Goal: Task Accomplishment & Management: Complete application form

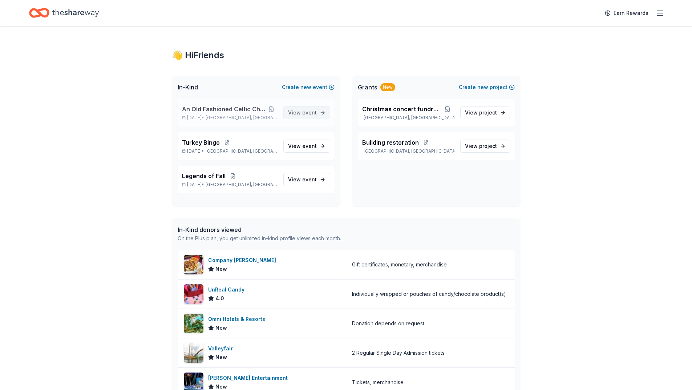
click at [309, 116] on span "View event" at bounding box center [302, 112] width 29 height 9
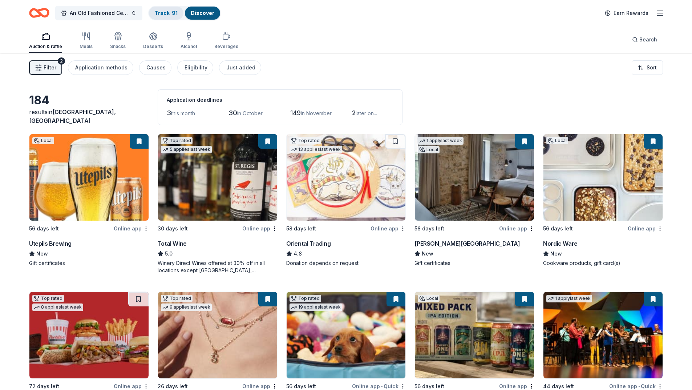
click at [160, 13] on link "Track · 91" at bounding box center [166, 13] width 23 height 6
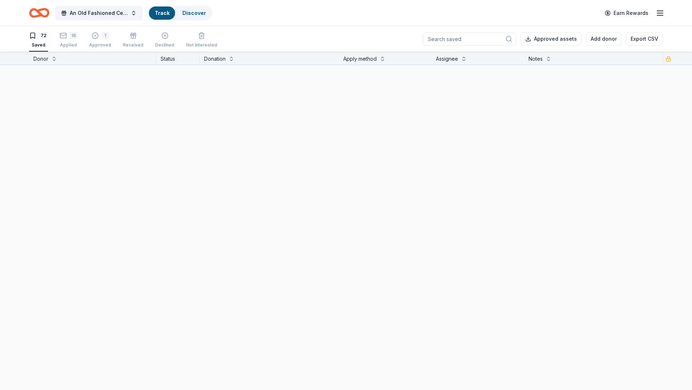
scroll to position [0, 0]
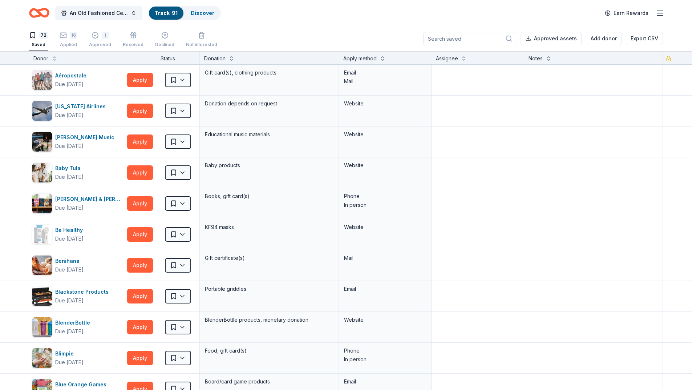
click at [175, 60] on div "Status" at bounding box center [178, 57] width 44 height 13
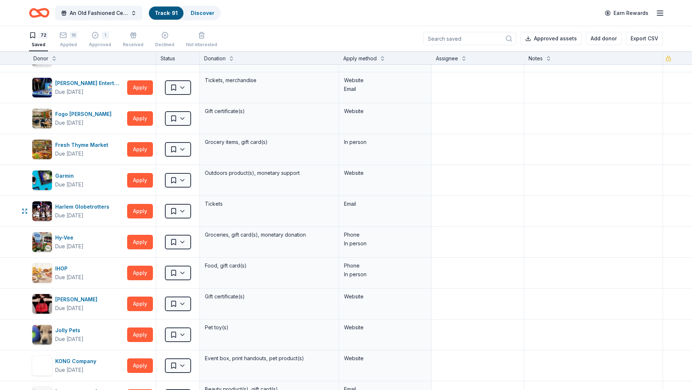
scroll to position [697, 0]
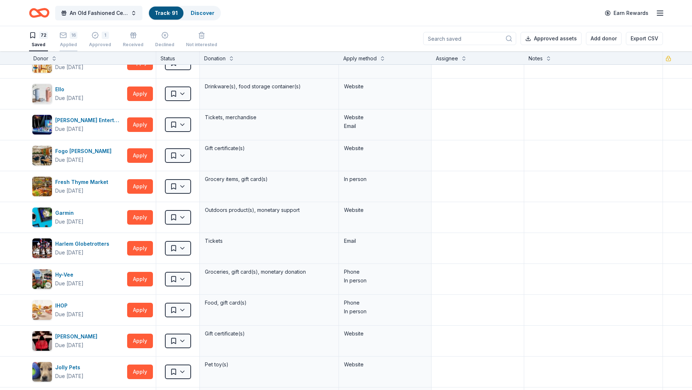
click at [68, 37] on div "16" at bounding box center [69, 35] width 18 height 7
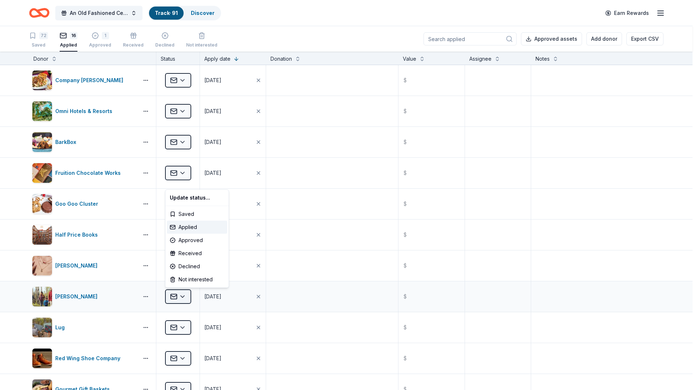
click at [187, 298] on html "An Old Fashioned Celtic Christmas Track · 91 Discover Earn Rewards 72 Saved 16 …" at bounding box center [349, 195] width 698 height 390
click at [186, 267] on div "Declined" at bounding box center [197, 266] width 60 height 13
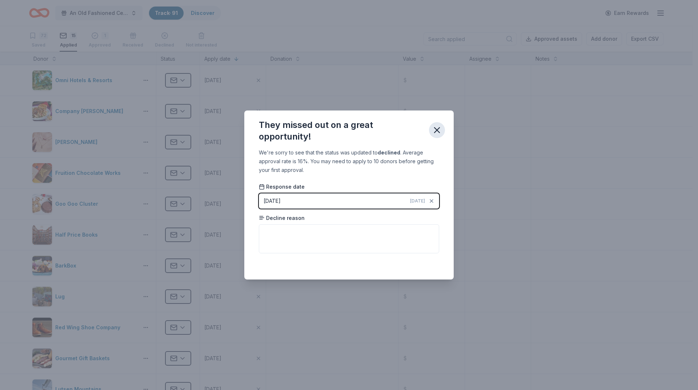
click at [434, 130] on icon "button" at bounding box center [437, 130] width 10 height 10
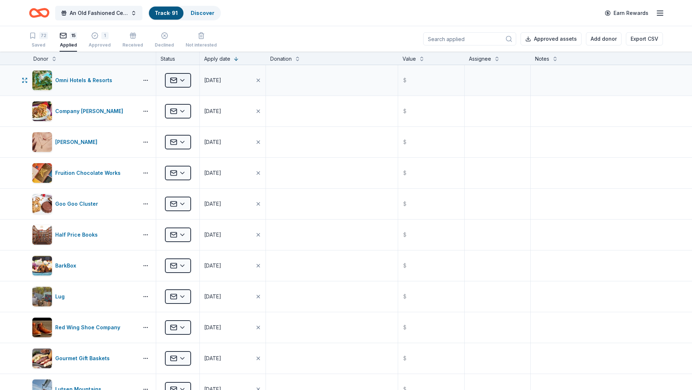
click at [185, 81] on html "An Old Fashioned Celtic Christmas Track · 91 Discover Earn Rewards 72 Saved 15 …" at bounding box center [346, 195] width 692 height 390
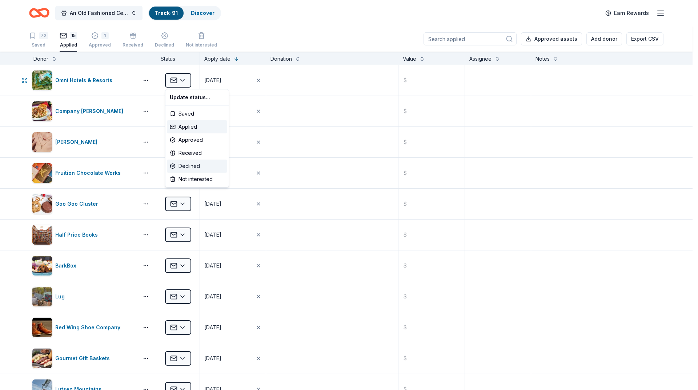
click at [192, 164] on div "Declined" at bounding box center [197, 166] width 60 height 13
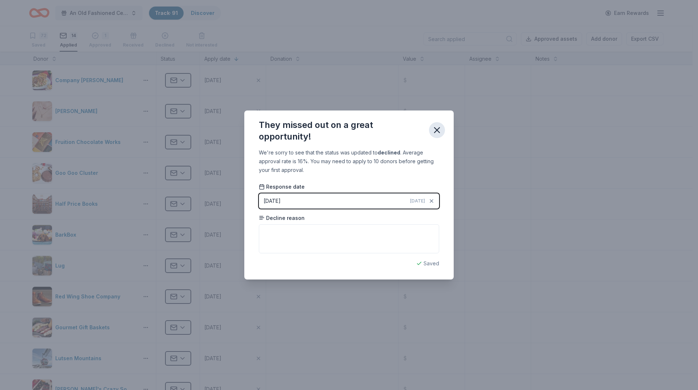
click at [440, 134] on icon "button" at bounding box center [437, 130] width 10 height 10
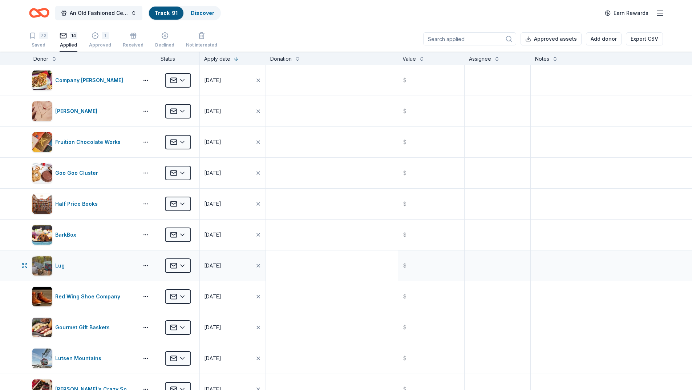
scroll to position [109, 0]
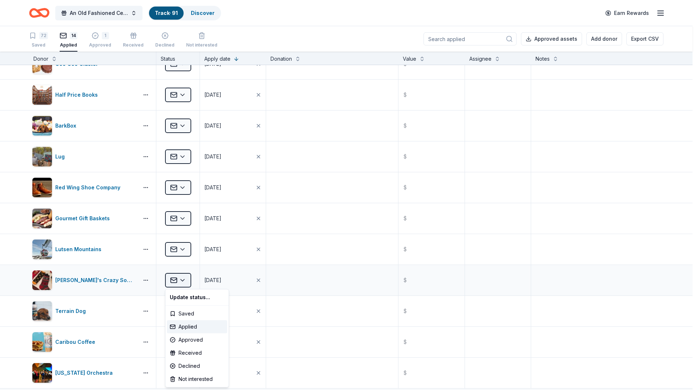
click at [182, 278] on html "An Old Fashioned Celtic Christmas Track · 91 Discover Earn Rewards 72 Saved 14 …" at bounding box center [349, 195] width 698 height 390
click at [185, 366] on div "Declined" at bounding box center [197, 365] width 60 height 13
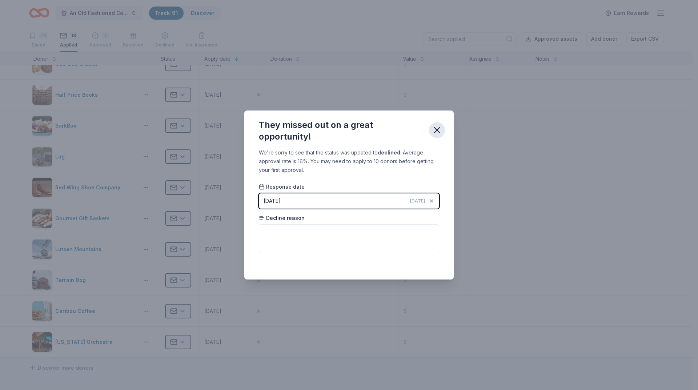
click at [436, 132] on icon "button" at bounding box center [437, 130] width 10 height 10
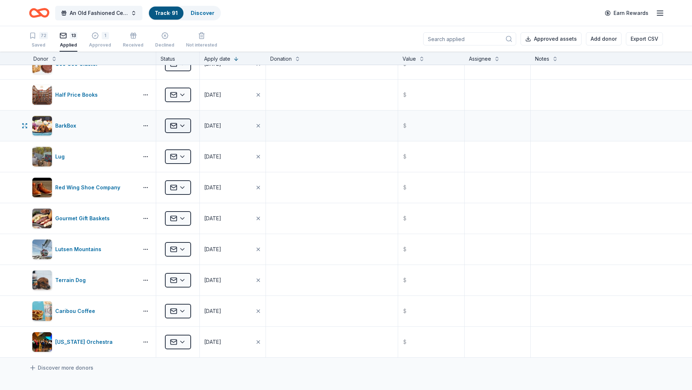
click at [181, 127] on html "An Old Fashioned Celtic Christmas Track · 91 Discover Earn Rewards 72 Saved 13 …" at bounding box center [346, 195] width 692 height 390
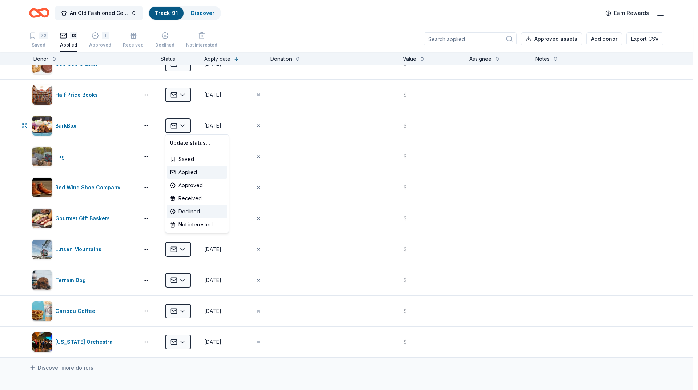
click at [186, 212] on div "Declined" at bounding box center [197, 211] width 60 height 13
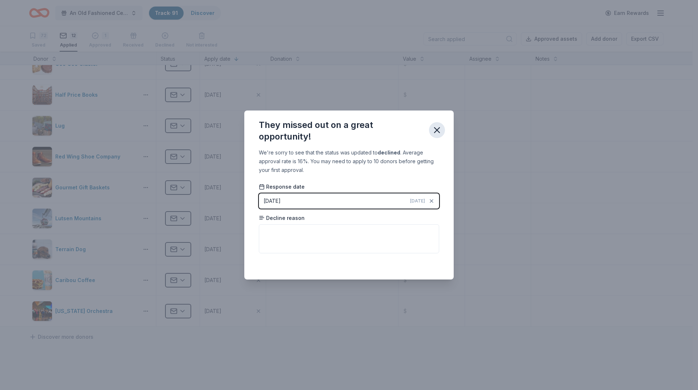
click at [439, 129] on icon "button" at bounding box center [437, 130] width 10 height 10
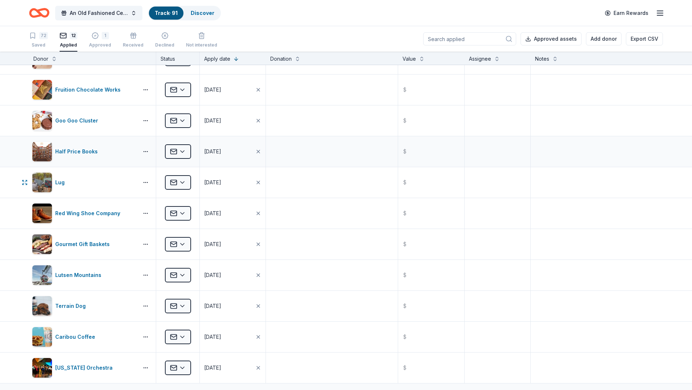
scroll to position [0, 0]
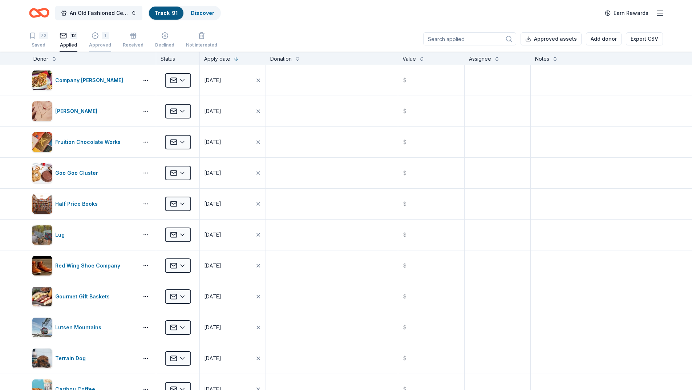
click at [100, 40] on div "1 Approved" at bounding box center [100, 40] width 22 height 16
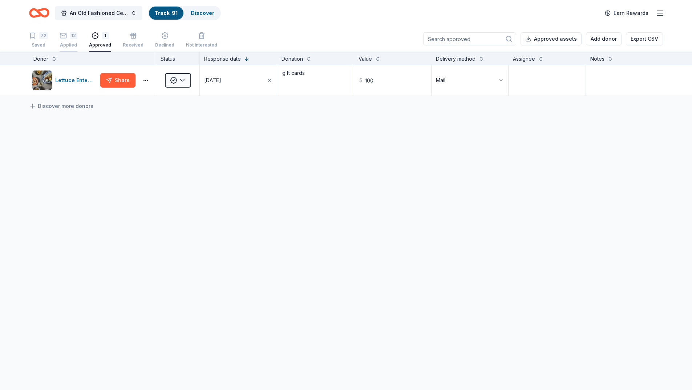
click at [65, 39] on icon "button" at bounding box center [63, 35] width 7 height 7
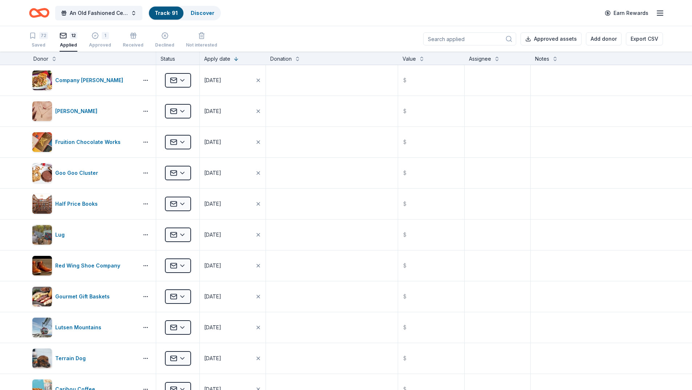
click at [160, 10] on link "Track · 91" at bounding box center [166, 13] width 23 height 6
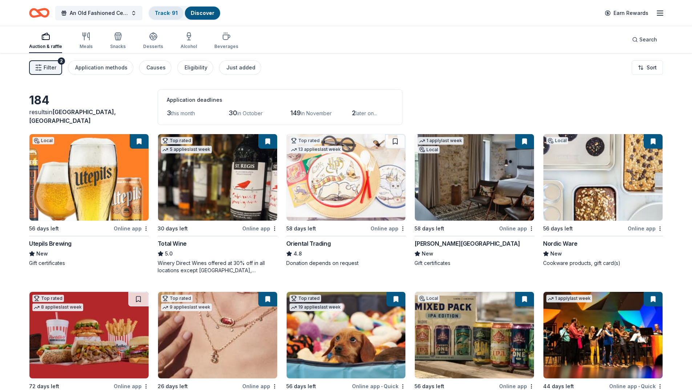
click at [170, 13] on link "Track · 91" at bounding box center [166, 13] width 23 height 6
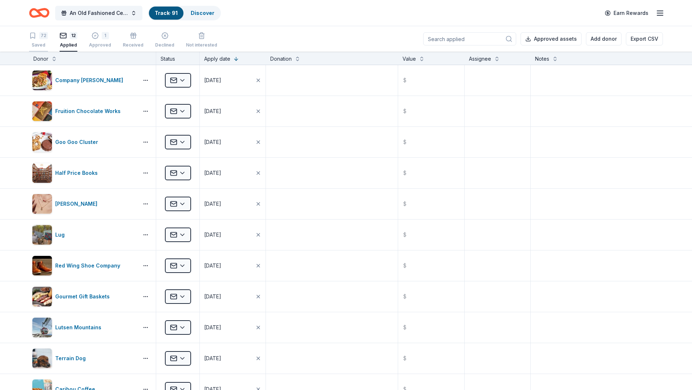
click at [36, 36] on icon "button" at bounding box center [32, 35] width 7 height 7
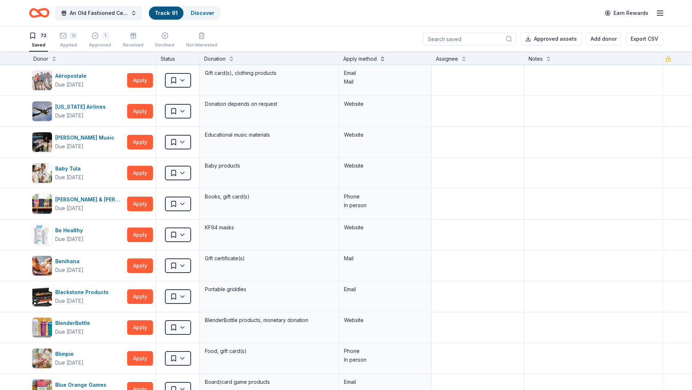
click at [380, 58] on button at bounding box center [383, 58] width 6 height 7
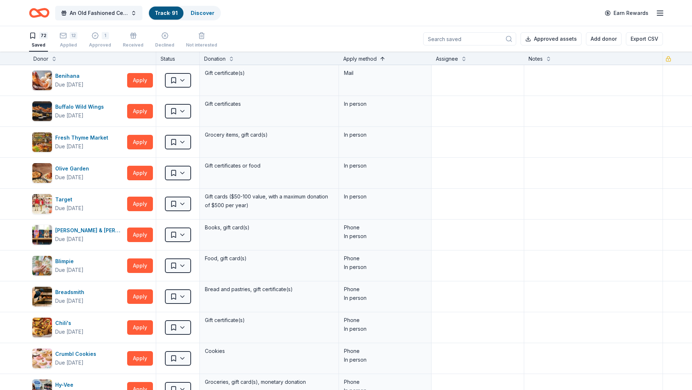
click at [380, 58] on button at bounding box center [383, 58] width 6 height 7
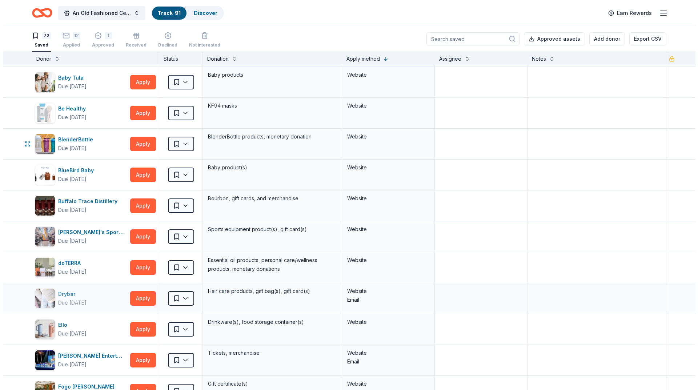
scroll to position [73, 0]
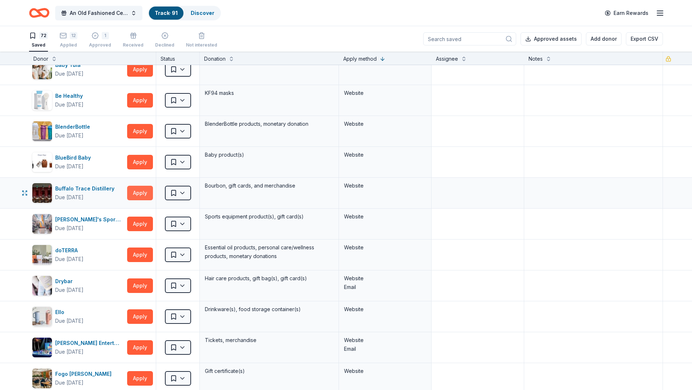
click at [133, 194] on button "Apply" at bounding box center [140, 193] width 26 height 15
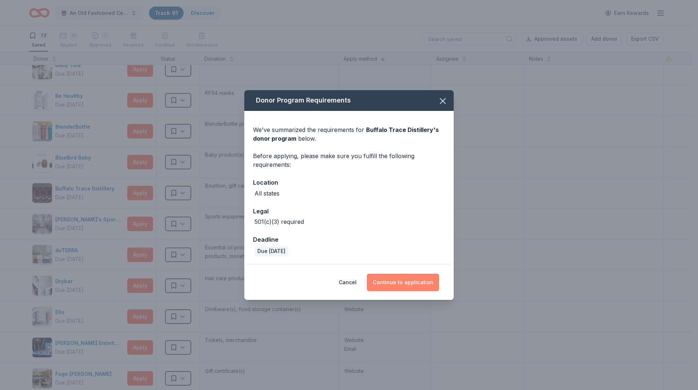
click at [397, 285] on button "Continue to application" at bounding box center [403, 282] width 72 height 17
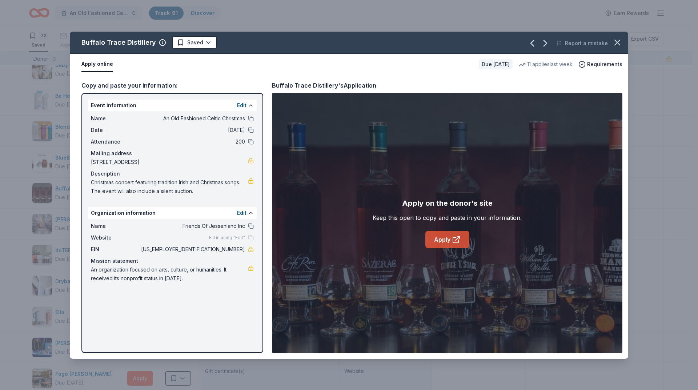
click at [446, 240] on link "Apply" at bounding box center [447, 239] width 44 height 17
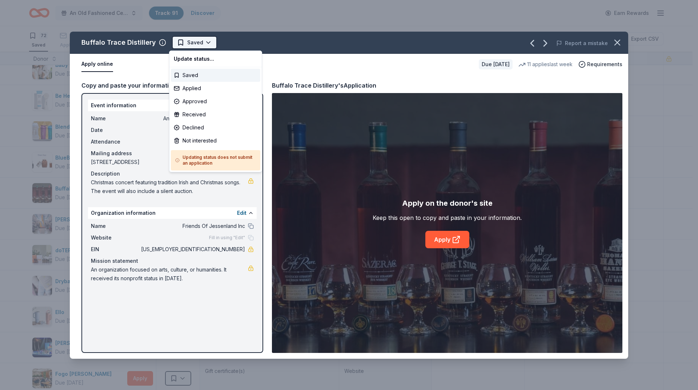
click at [191, 44] on html "An Old Fashioned Celtic Christmas Track · 91 Discover Earn Rewards 72 Saved 12 …" at bounding box center [349, 195] width 698 height 390
click at [190, 85] on div "Applied" at bounding box center [215, 88] width 89 height 13
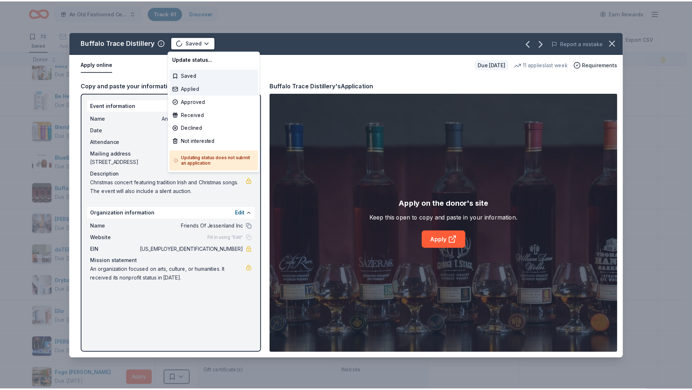
scroll to position [0, 0]
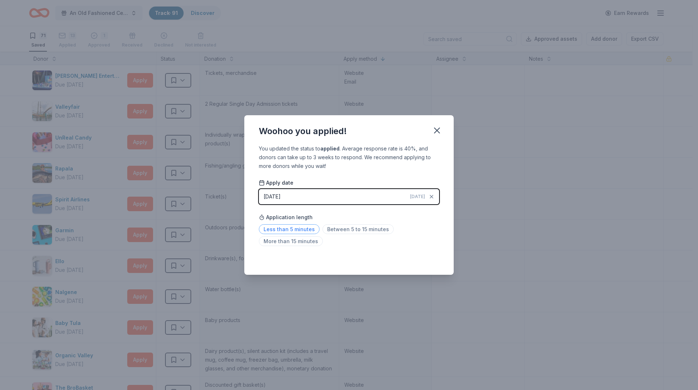
click at [305, 229] on span "Less than 5 minutes" at bounding box center [289, 229] width 61 height 10
click at [439, 133] on icon "button" at bounding box center [436, 130] width 5 height 5
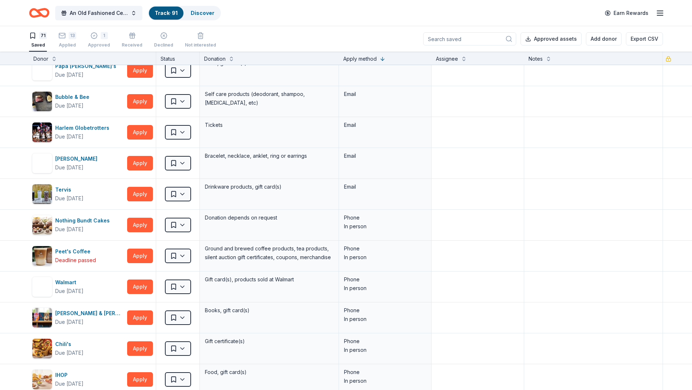
scroll to position [1563, 0]
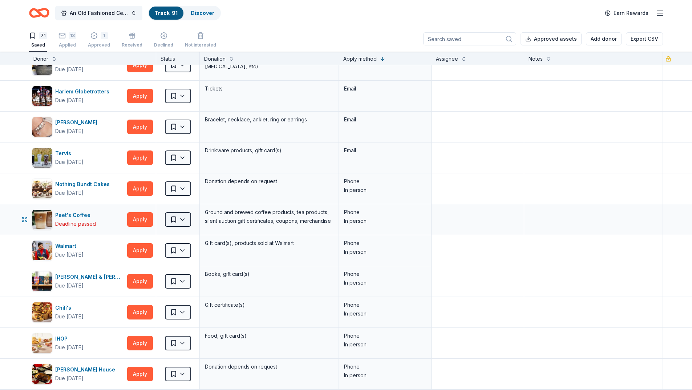
click at [176, 222] on html "An Old Fashioned Celtic Christmas Track · 91 Discover Earn Rewards 71 Saved 13 …" at bounding box center [346, 195] width 692 height 390
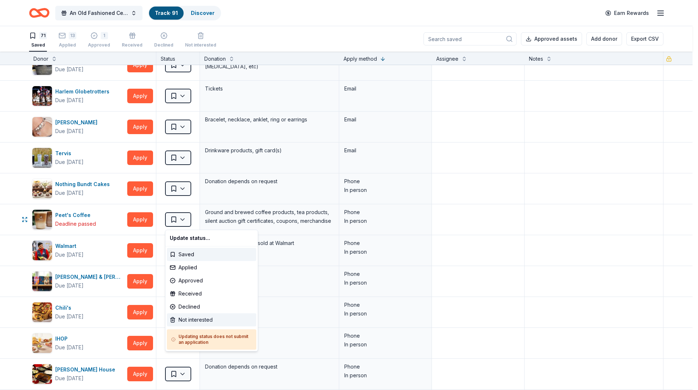
click at [181, 319] on div "Not interested" at bounding box center [211, 319] width 89 height 13
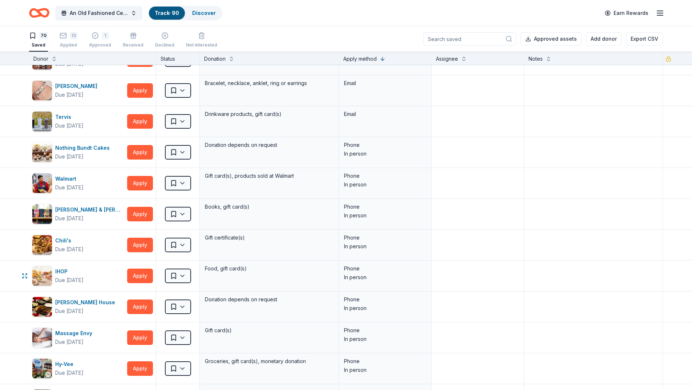
scroll to position [1635, 0]
